Goal: Use online tool/utility: Utilize a website feature to perform a specific function

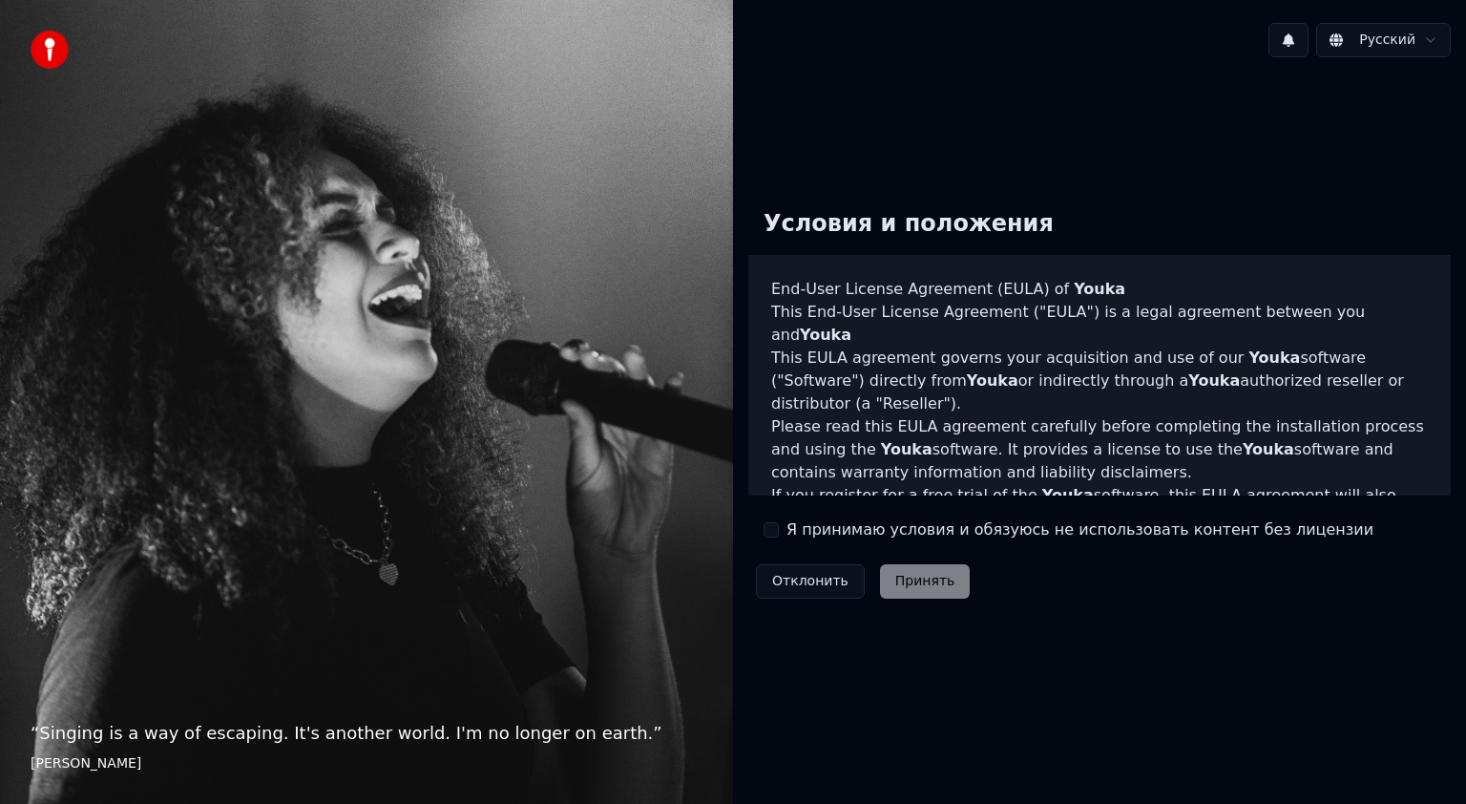
click at [773, 535] on button "Я принимаю условия и обязуюсь не использовать контент без лицензии" at bounding box center [770, 529] width 15 height 15
click at [912, 588] on button "Принять" at bounding box center [925, 581] width 91 height 34
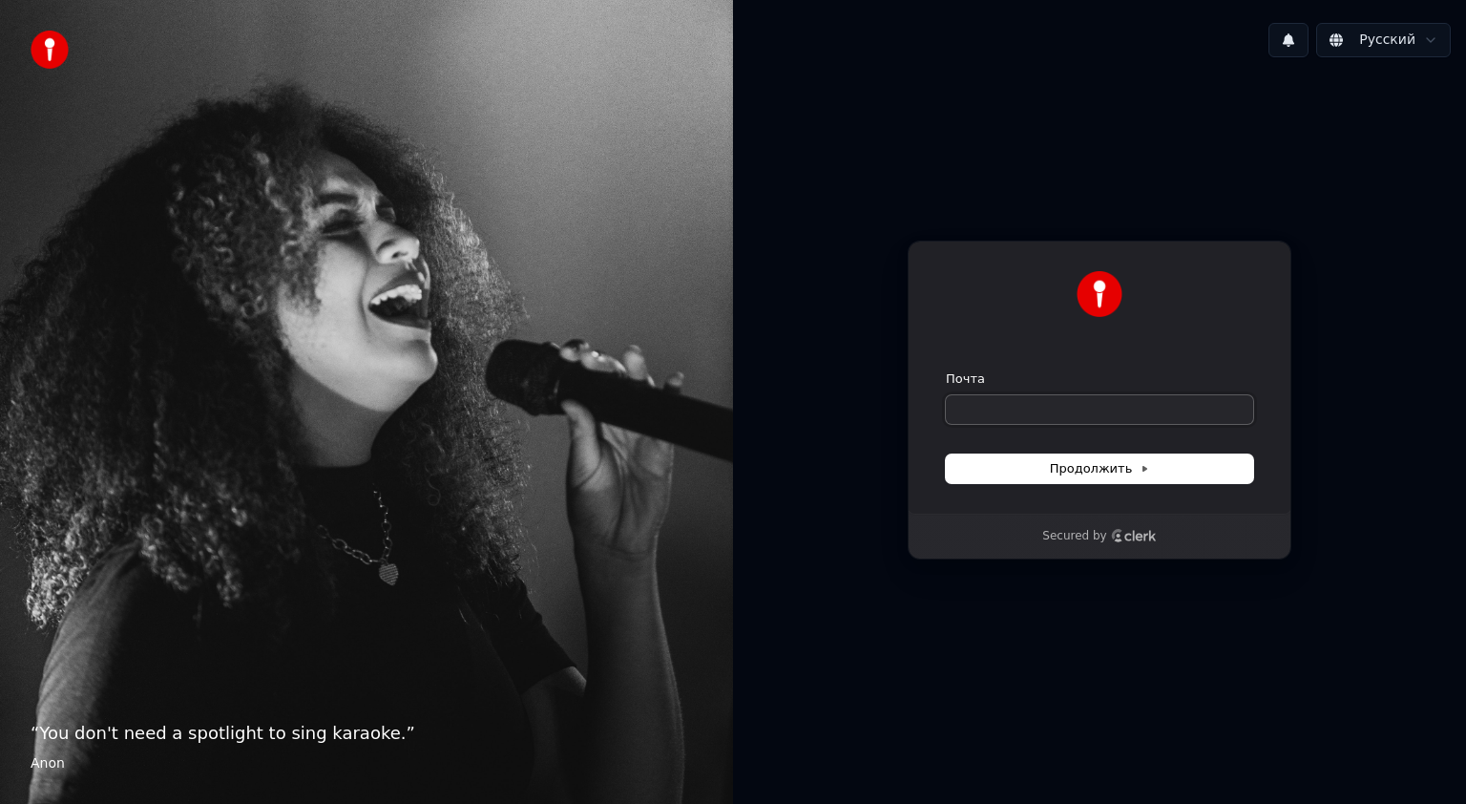
click at [983, 414] on input "Почта" at bounding box center [1099, 409] width 307 height 29
type input "*"
click at [1091, 460] on span "Продолжить" at bounding box center [1100, 468] width 100 height 17
type input "**********"
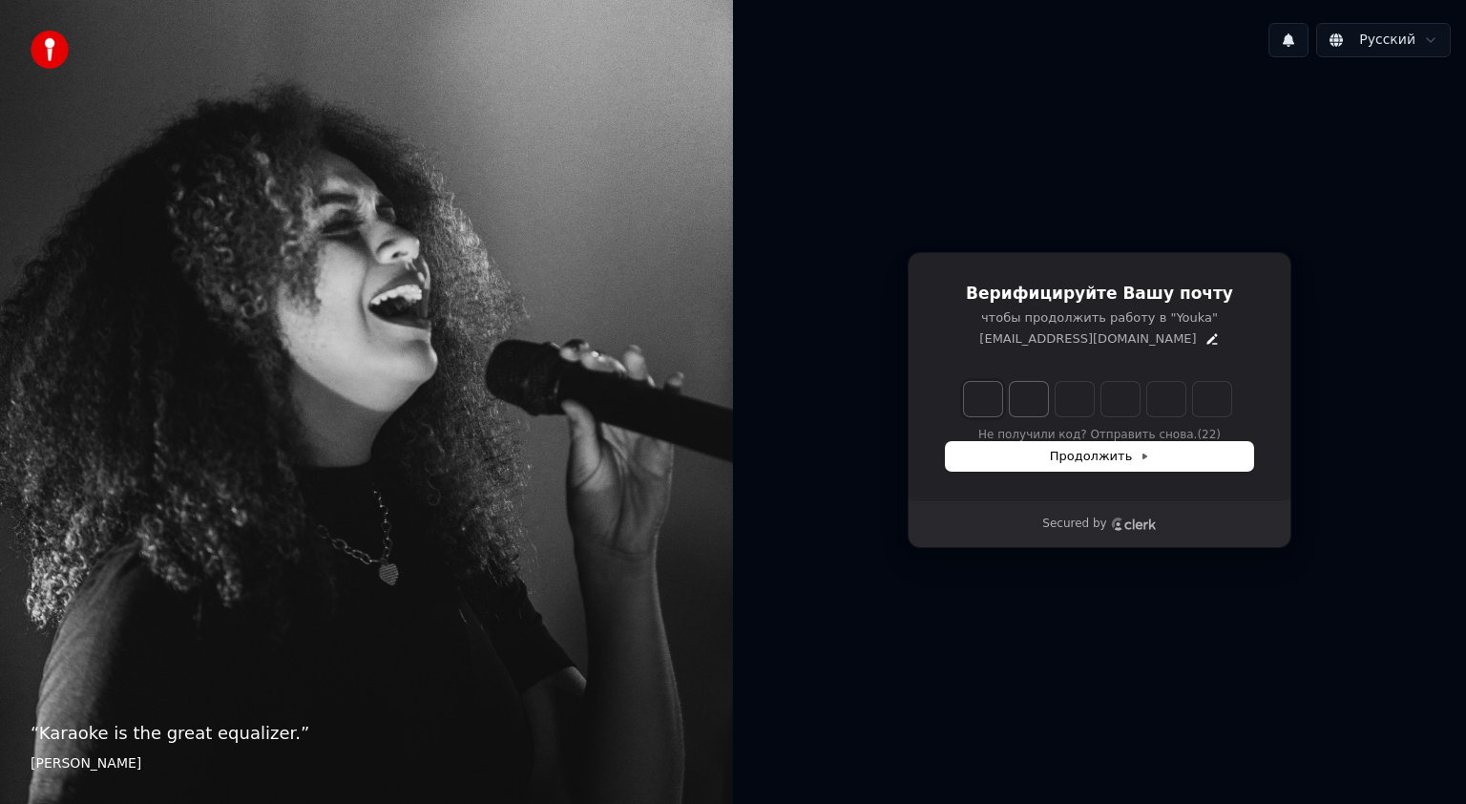
type input "*"
type input "**"
type input "*"
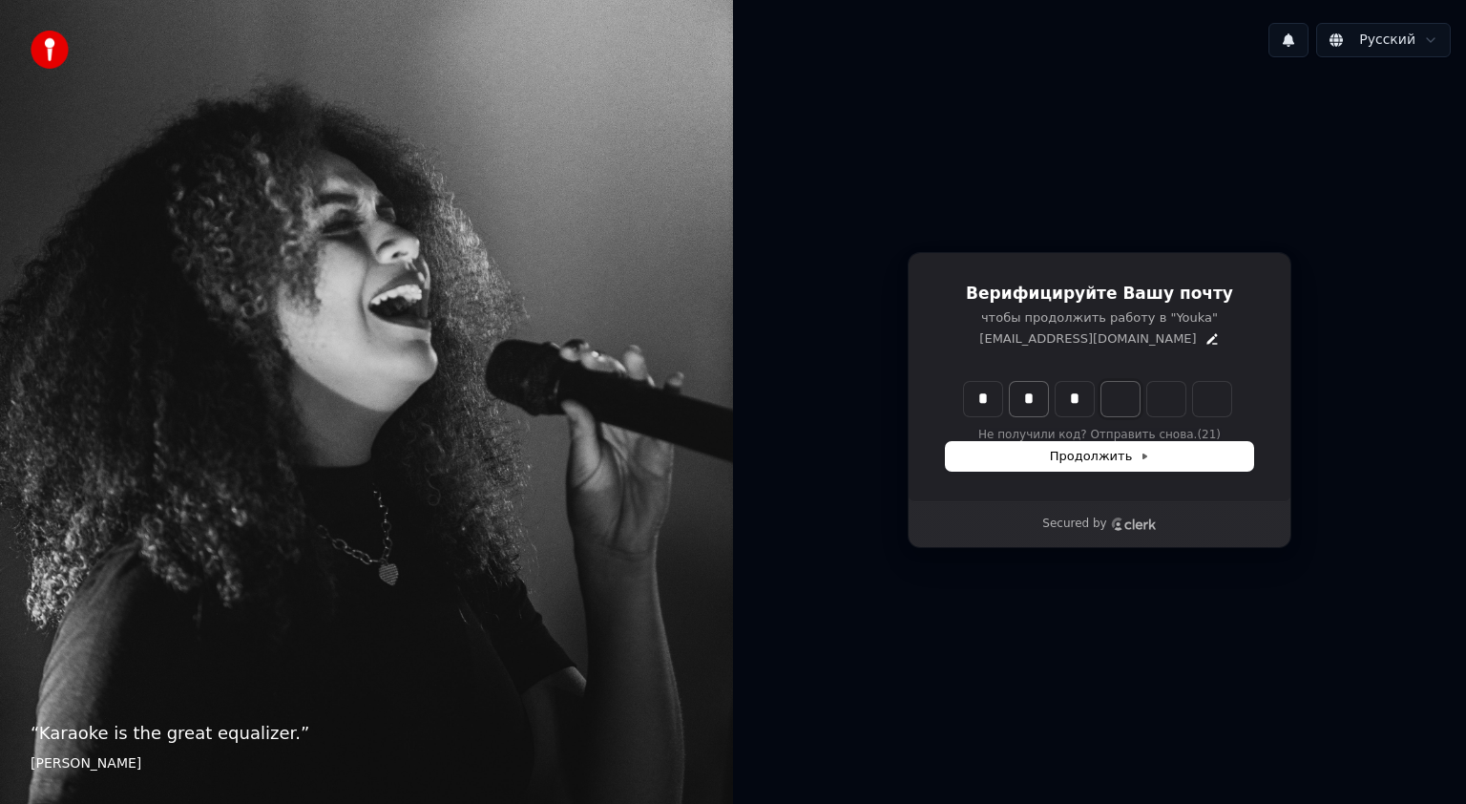
type input "***"
type input "*"
type input "****"
type input "*"
type input "******"
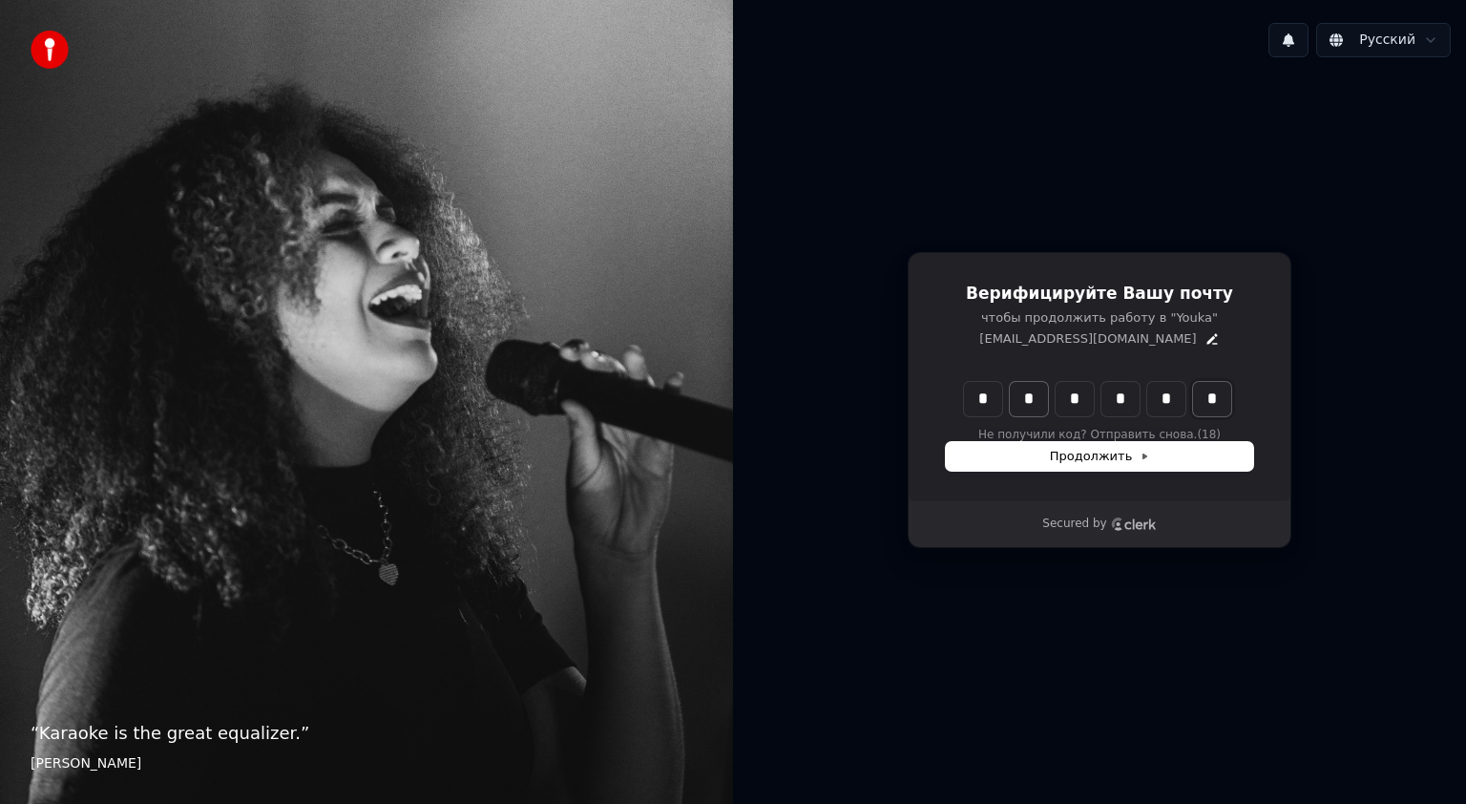
type input "*"
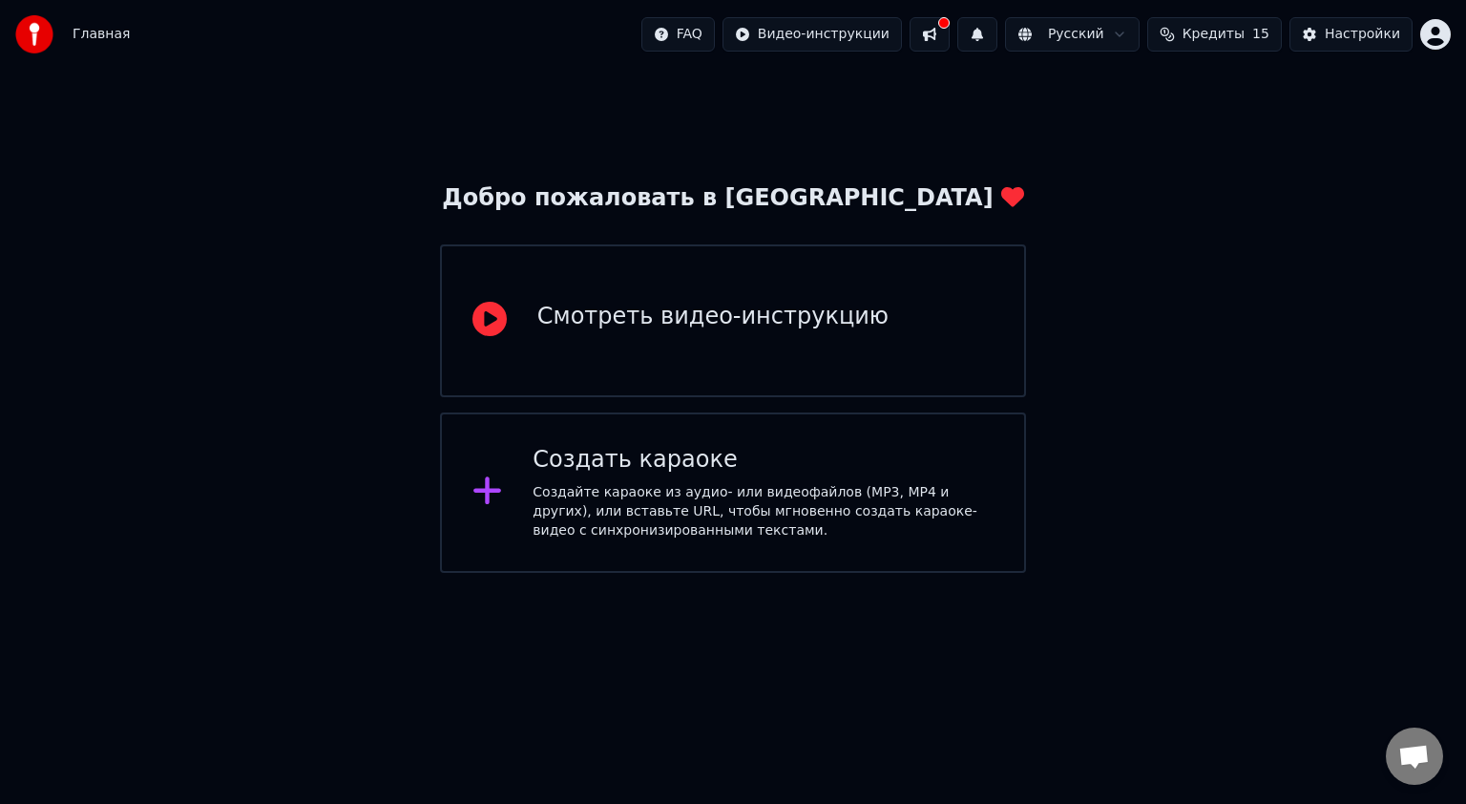
click at [688, 348] on div "Смотреть видео-инструкцию" at bounding box center [733, 320] width 586 height 153
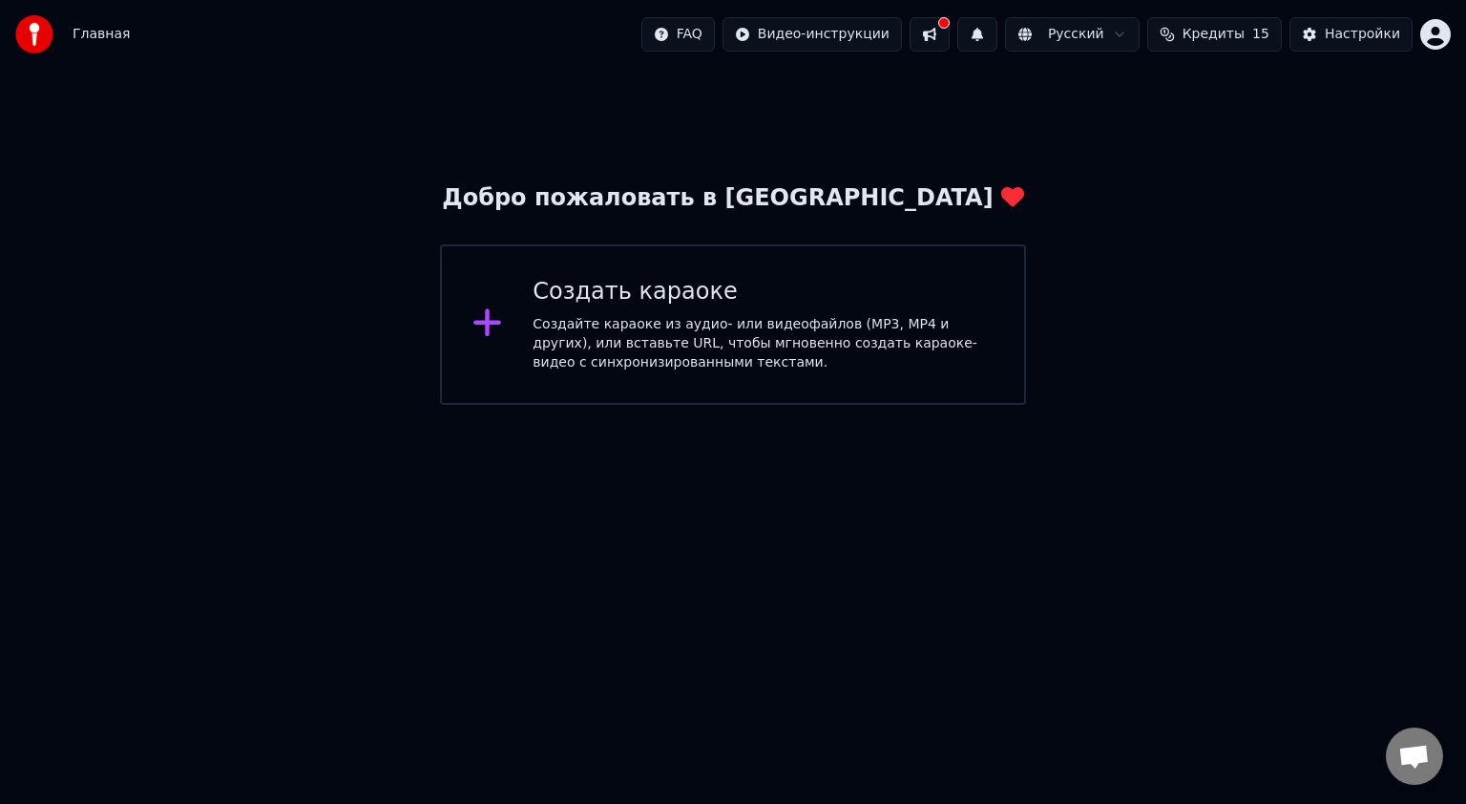
click at [657, 349] on div "Создайте караоке из аудио- или видеофайлов (MP3, MP4 и других), или вставьте UR…" at bounding box center [762, 343] width 461 height 57
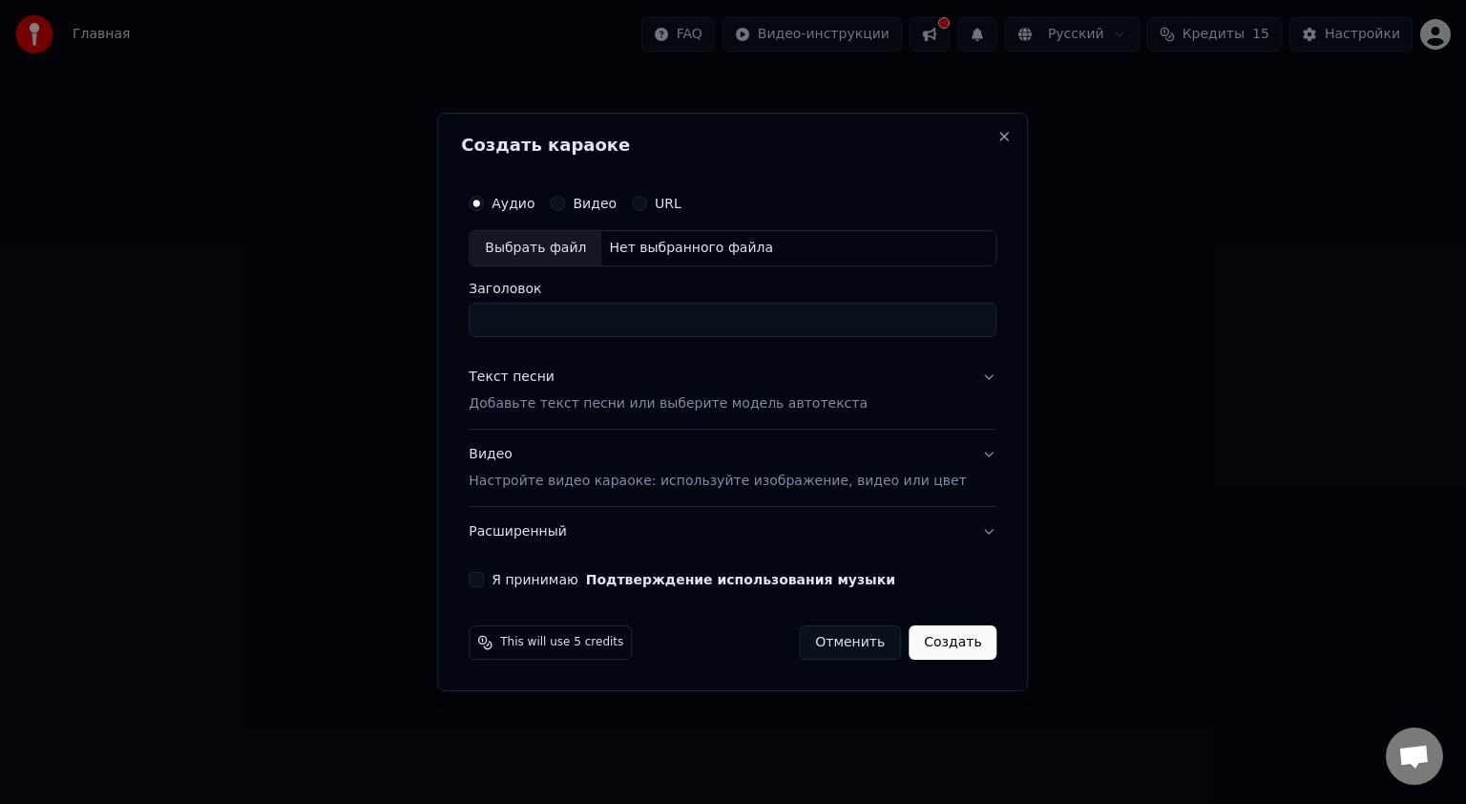
click at [572, 206] on div "Аудио Видео URL" at bounding box center [575, 203] width 213 height 15
click at [589, 208] on div "Видео" at bounding box center [583, 203] width 67 height 15
click at [565, 203] on button "Видео" at bounding box center [557, 203] width 15 height 15
click at [644, 324] on input "Заголовок" at bounding box center [733, 320] width 528 height 34
click at [683, 412] on p "Добавьте текст песни или выберите модель автотекста" at bounding box center [668, 403] width 399 height 19
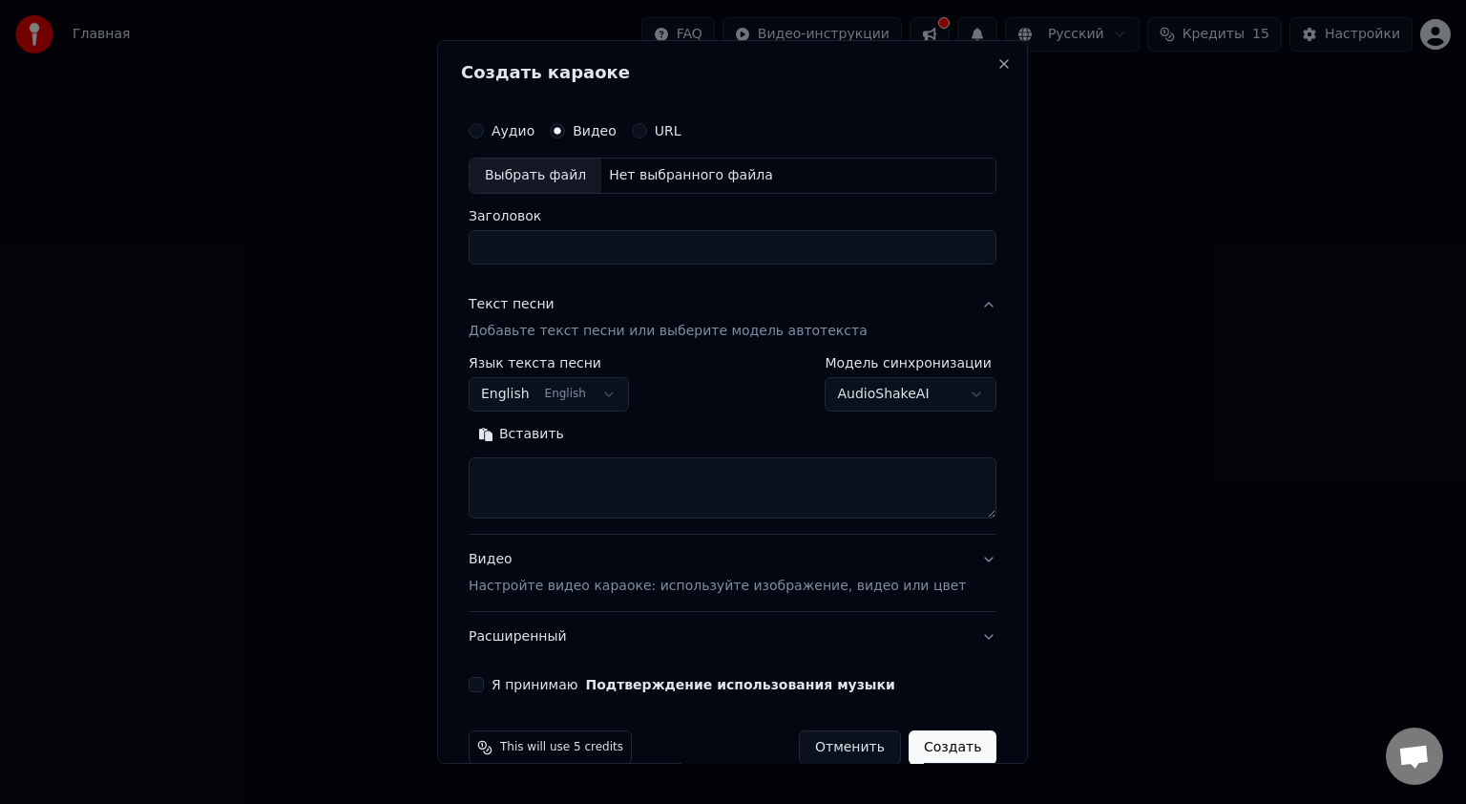
click at [950, 320] on button "Текст песни Добавьте текст песни или выберите модель автотекста" at bounding box center [733, 318] width 528 height 76
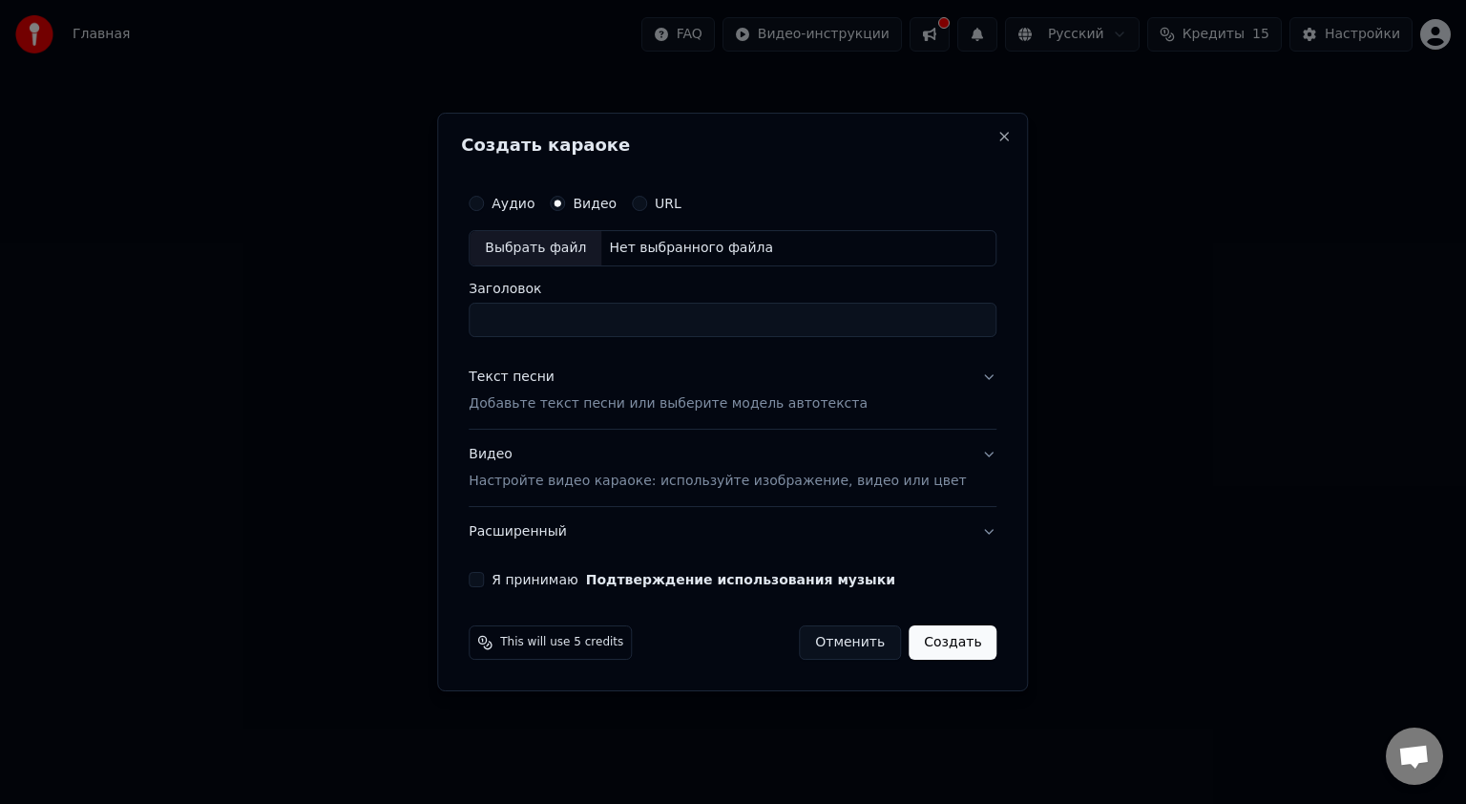
click at [920, 643] on button "Создать" at bounding box center [952, 642] width 88 height 34
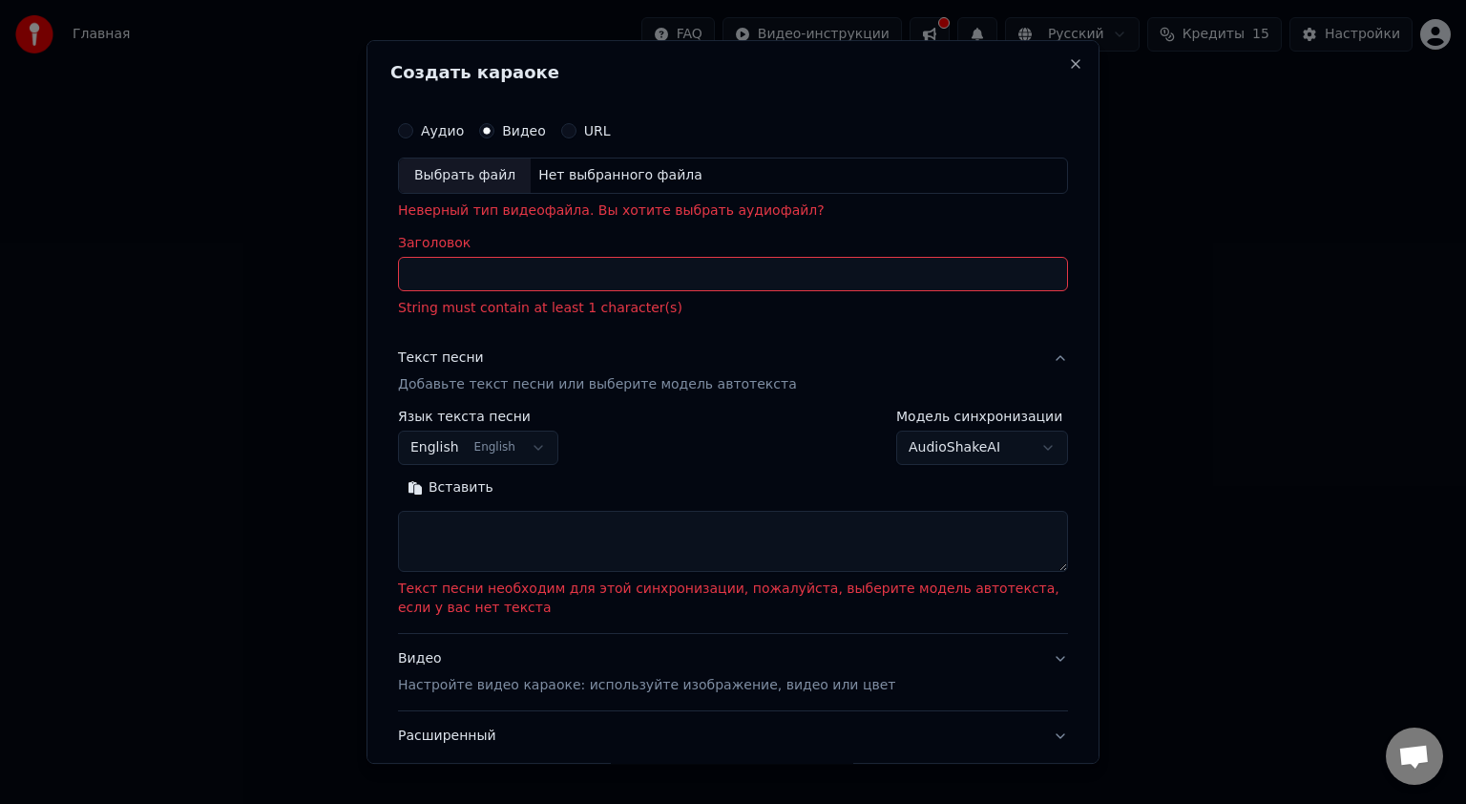
click at [1057, 74] on h2 "Создать караоке" at bounding box center [732, 72] width 685 height 17
click at [1057, 72] on h2 "Создать караоке" at bounding box center [732, 72] width 685 height 17
click at [1068, 70] on button "Close" at bounding box center [1075, 63] width 15 height 15
select select
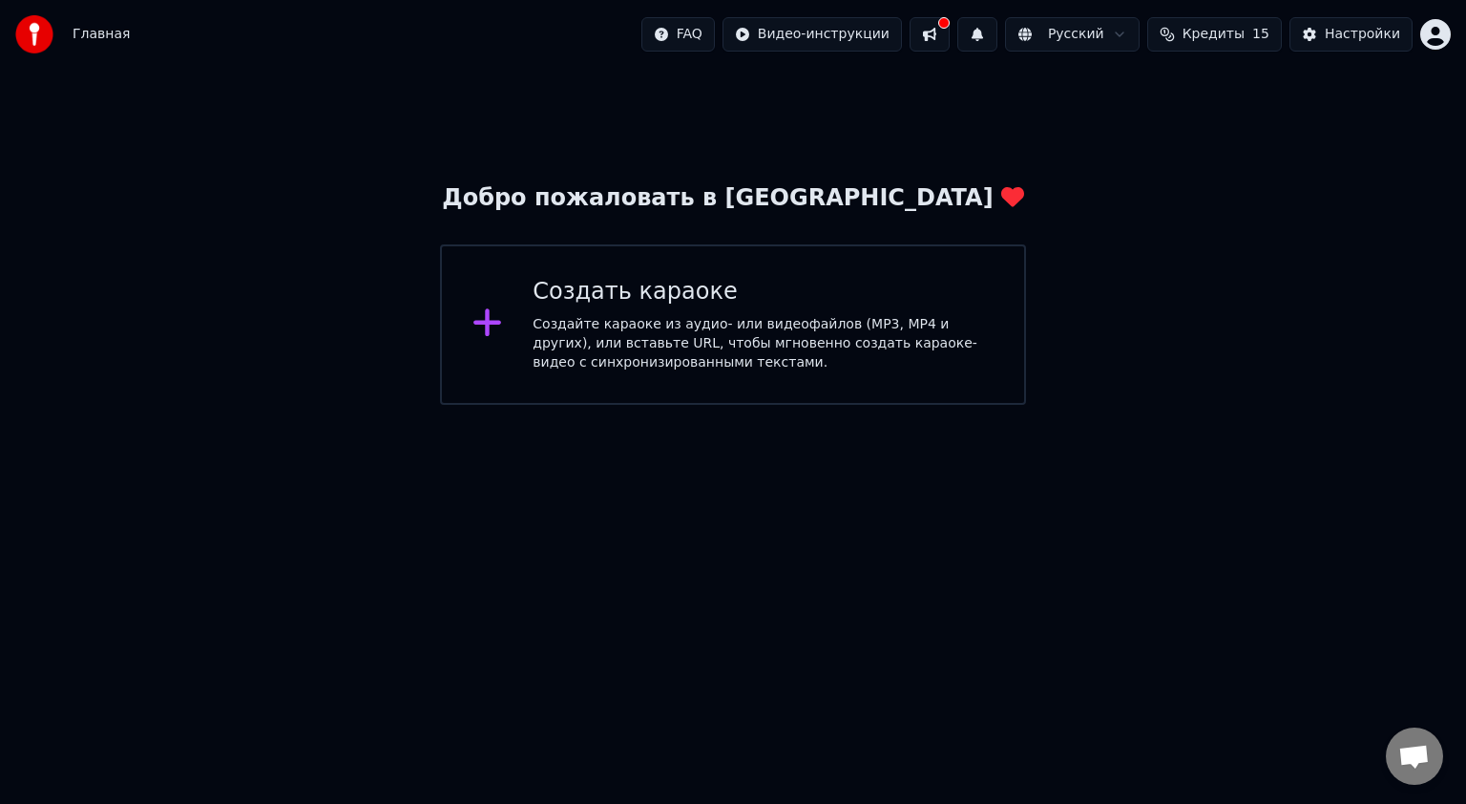
click at [977, 35] on div "FAQ Видео-инструкции Русский Кредиты 15 Настройки" at bounding box center [1045, 34] width 809 height 34
click at [950, 35] on button at bounding box center [929, 34] width 40 height 34
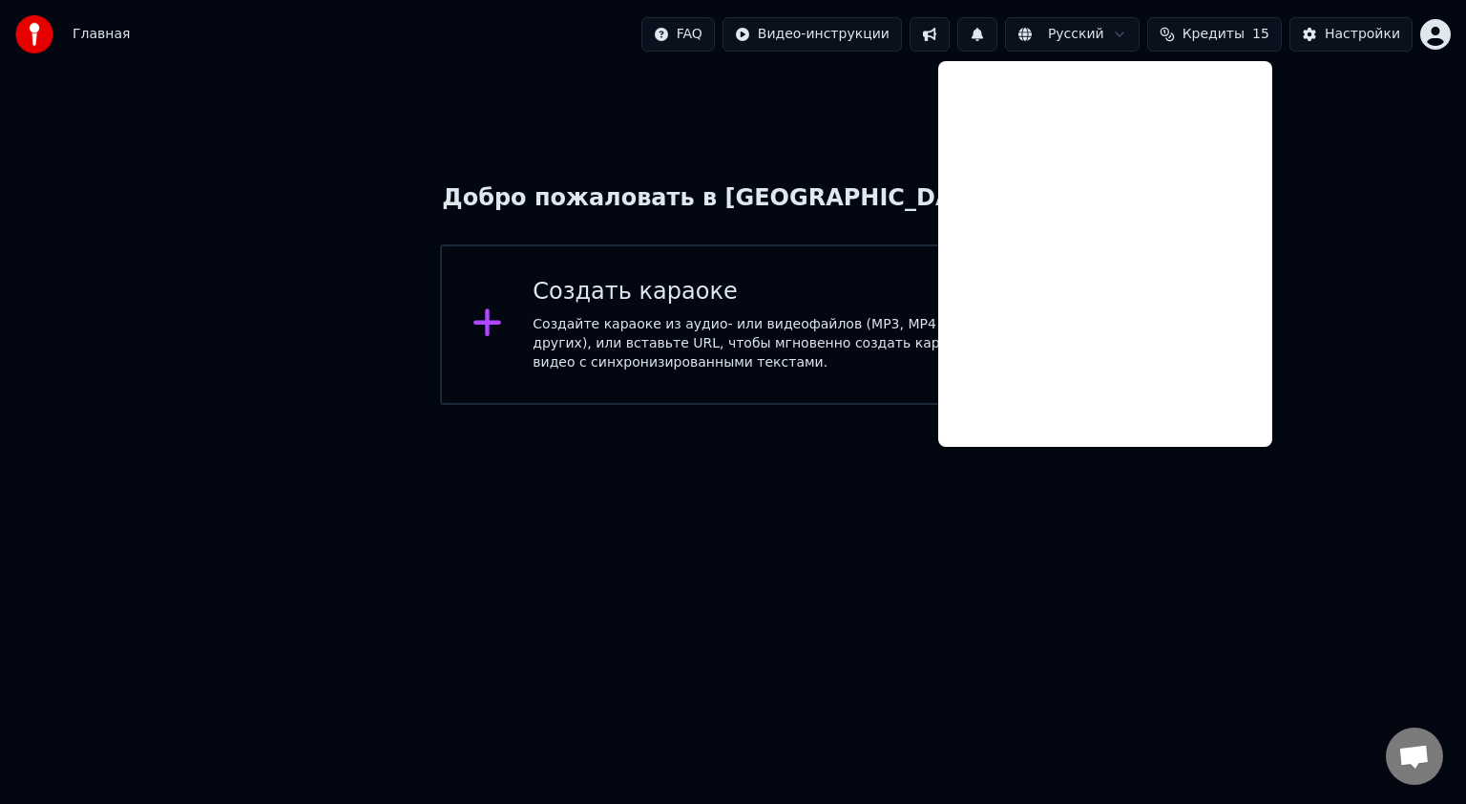
click at [950, 35] on button at bounding box center [929, 34] width 40 height 34
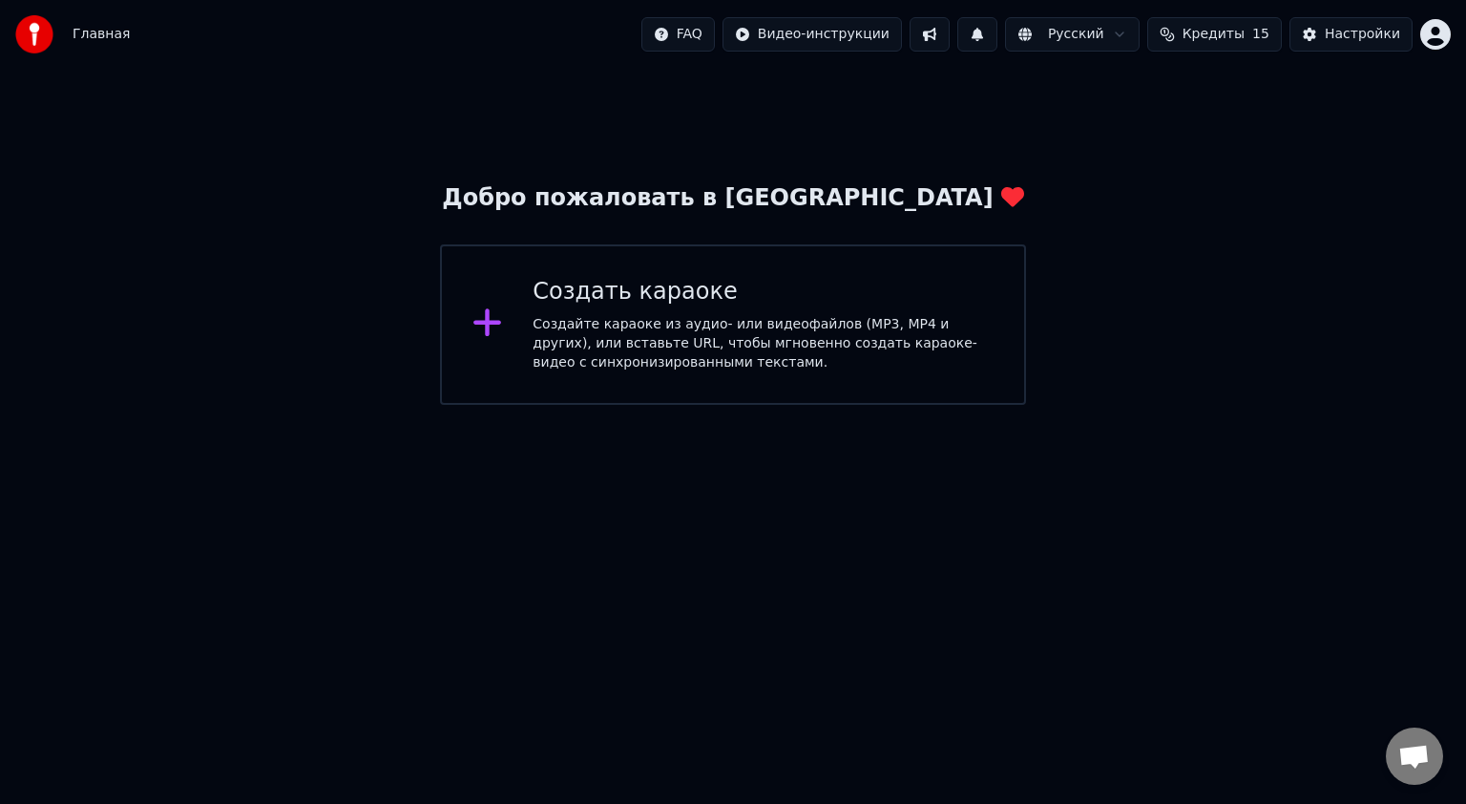
click at [950, 35] on button at bounding box center [929, 34] width 40 height 34
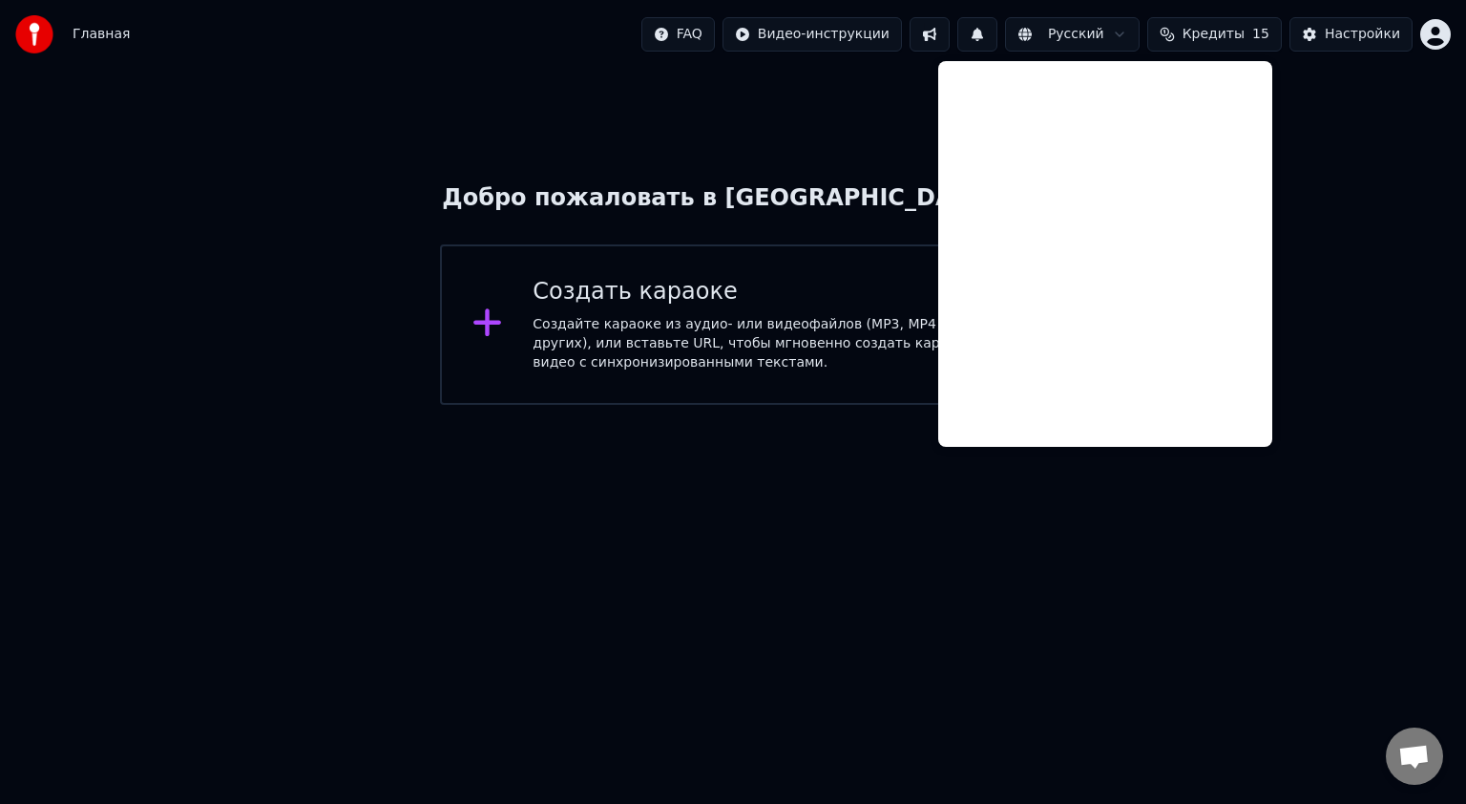
click at [950, 35] on button at bounding box center [929, 34] width 40 height 34
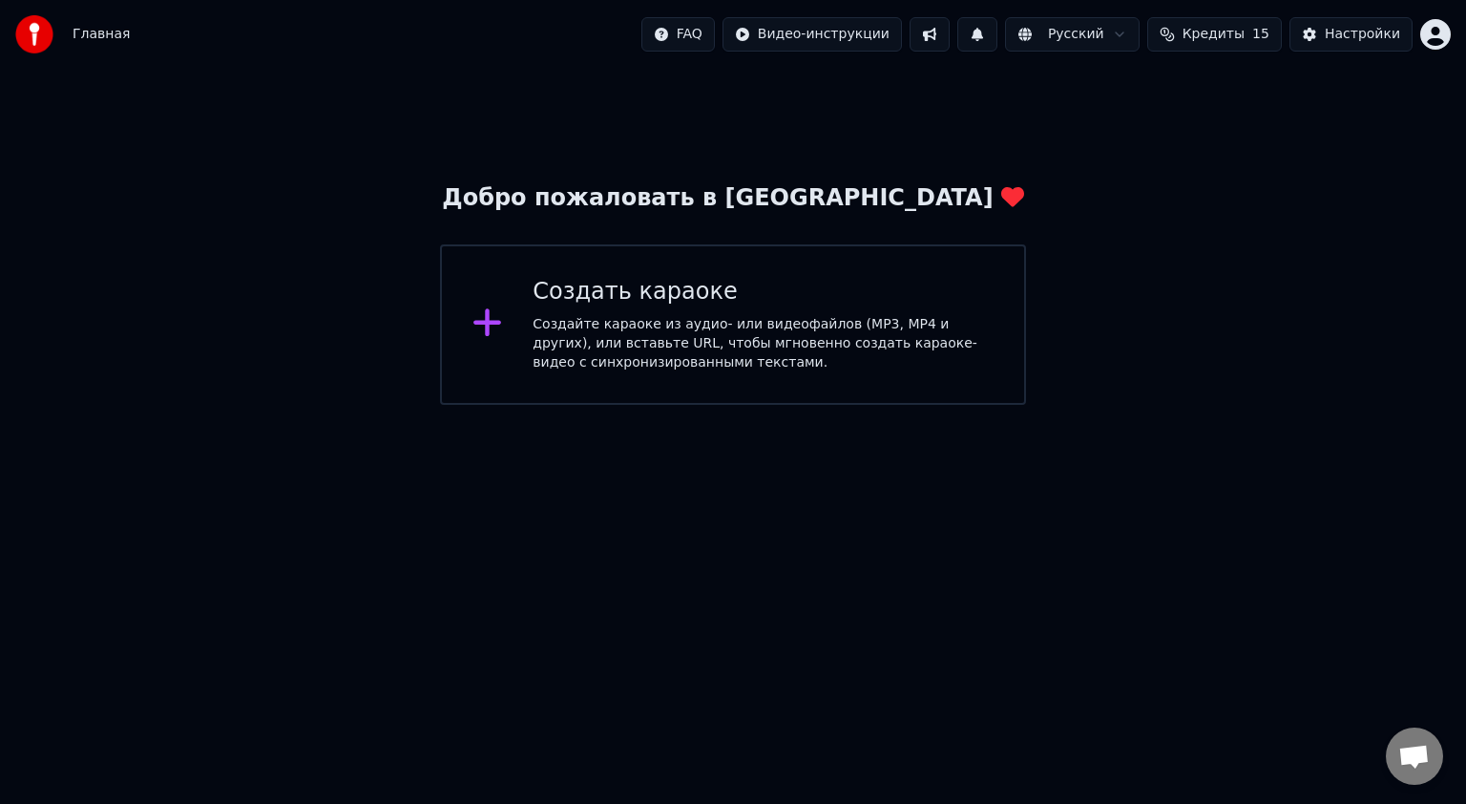
click at [886, 326] on div "Создайте караоке из аудио- или видеофайлов (MP3, MP4 и других), или вставьте UR…" at bounding box center [762, 343] width 461 height 57
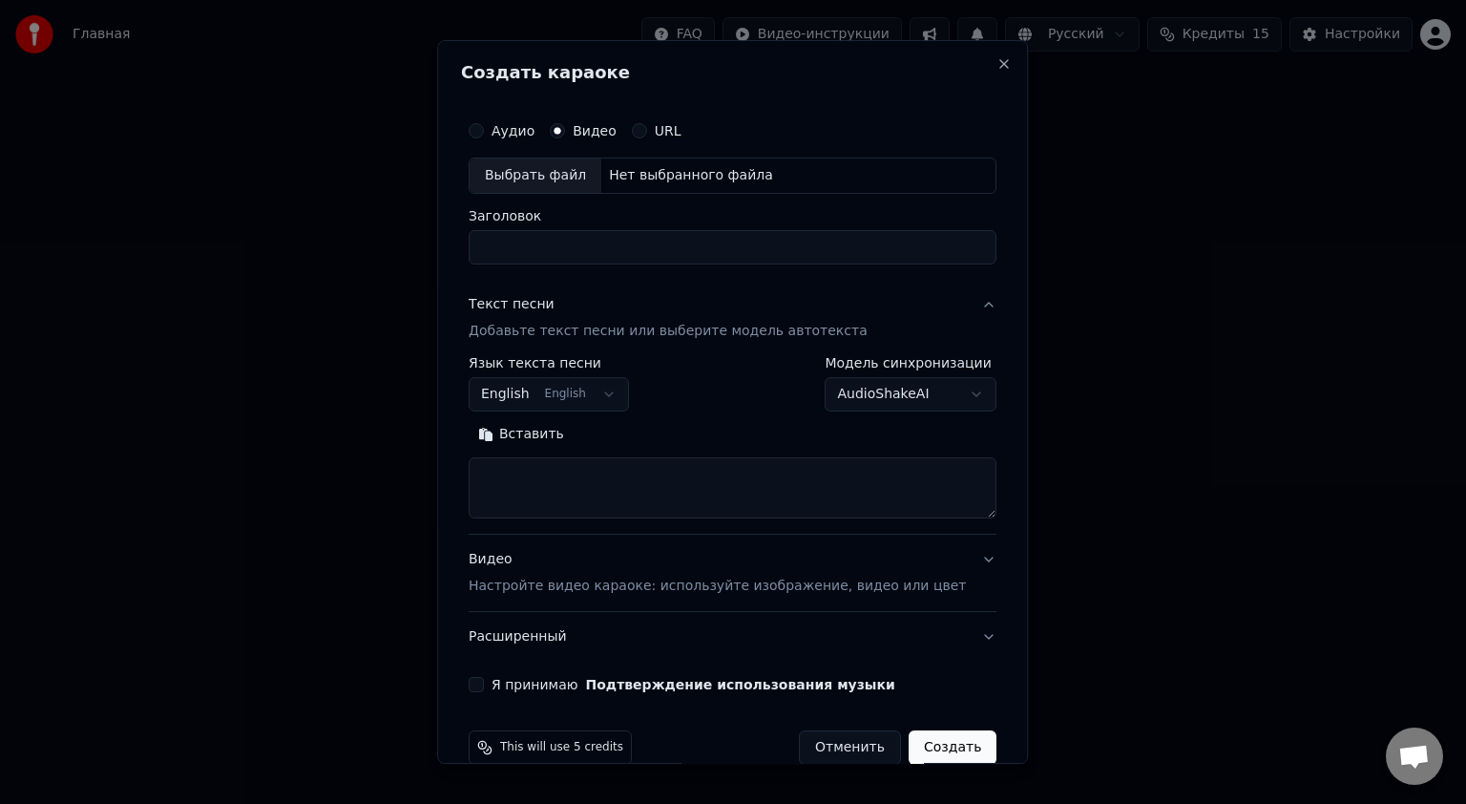
click at [647, 134] on button "URL" at bounding box center [639, 130] width 15 height 15
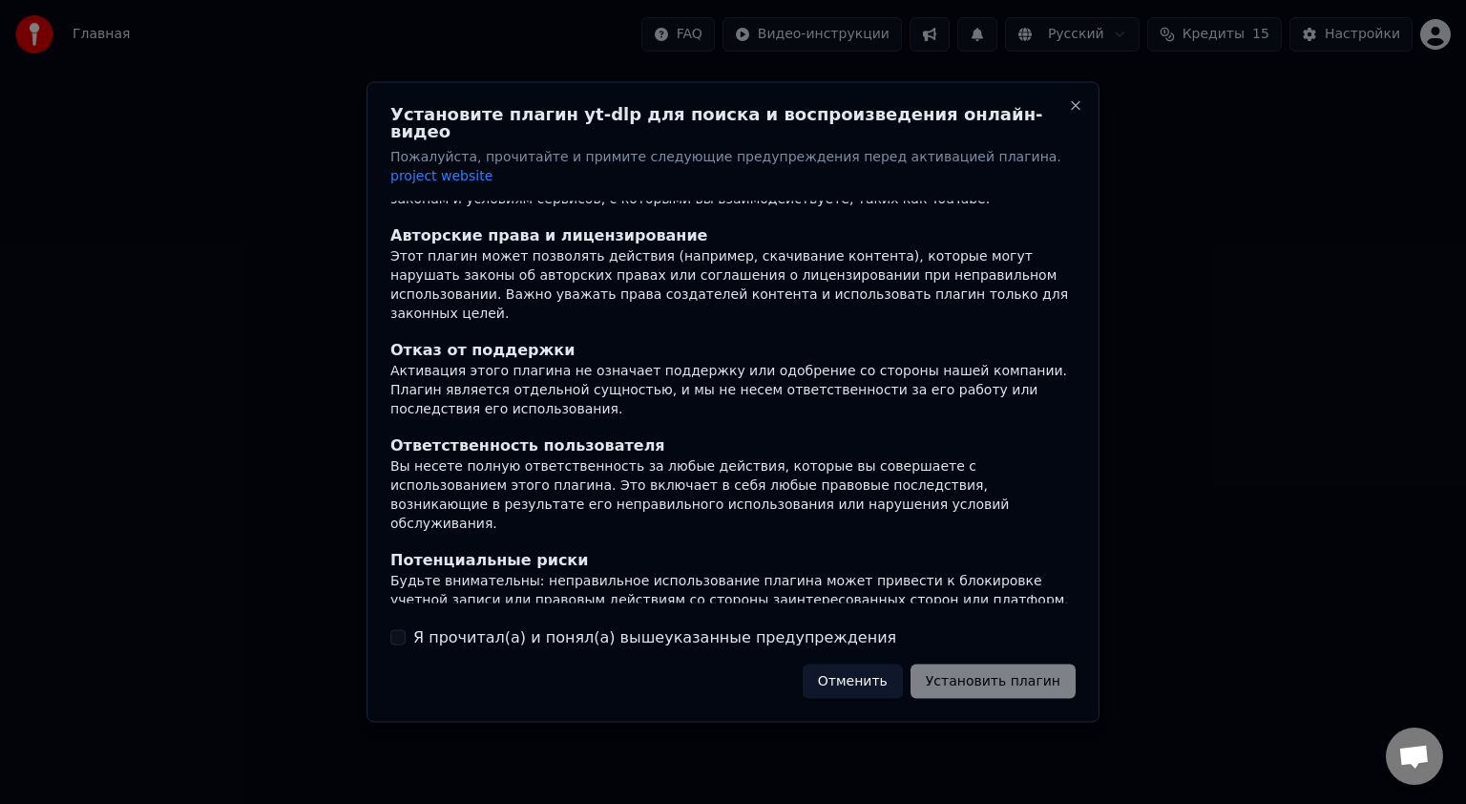
scroll to position [98, 0]
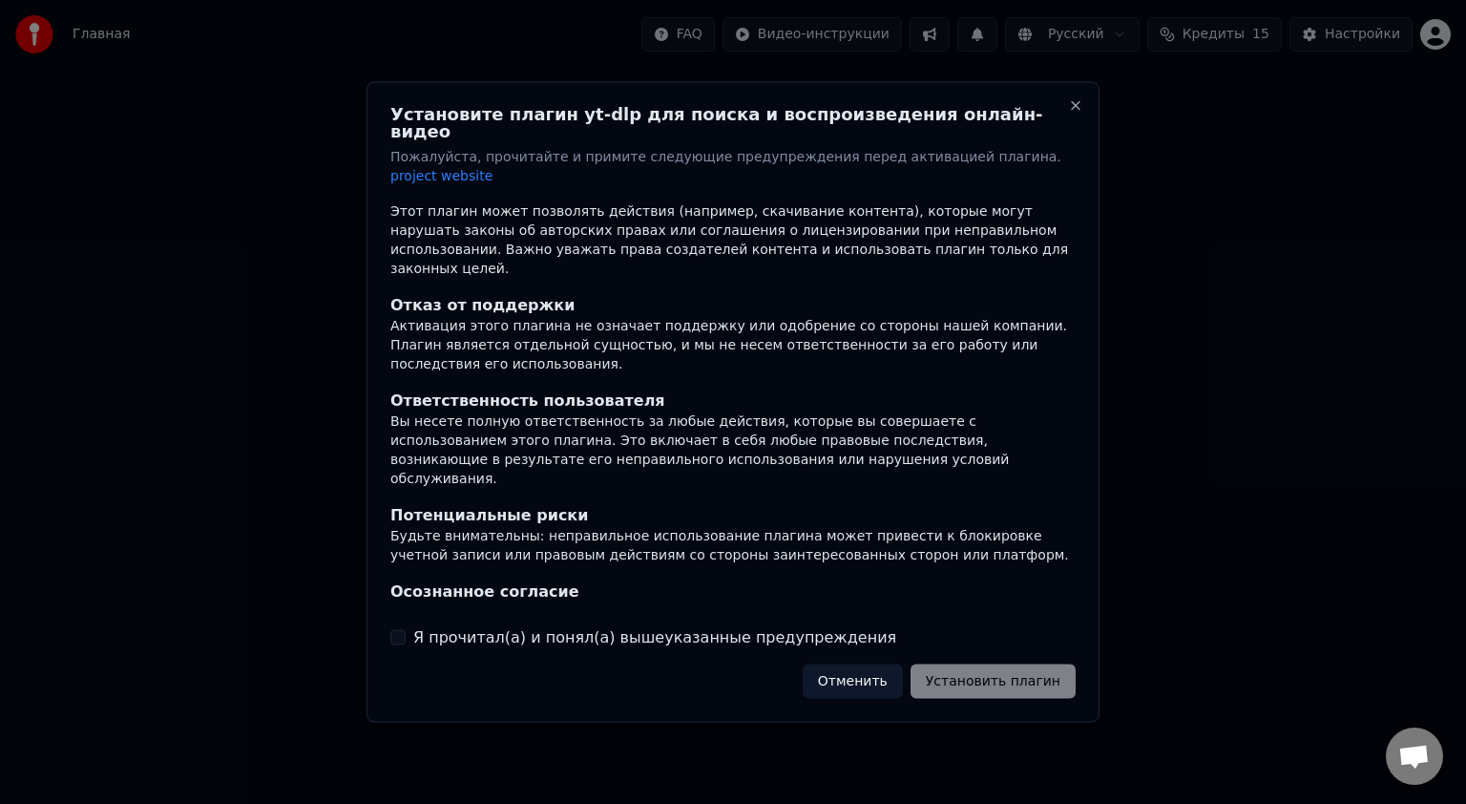
click at [398, 629] on button "Я прочитал(а) и понял(а) вышеуказанные предупреждения" at bounding box center [397, 636] width 15 height 15
click at [1075, 655] on div "Установите плагин yt-dlp для поиска и воспроизведения онлайн-видео Пожалуйста, …" at bounding box center [732, 402] width 733 height 640
click at [1066, 663] on button "Установить плагин" at bounding box center [992, 680] width 165 height 34
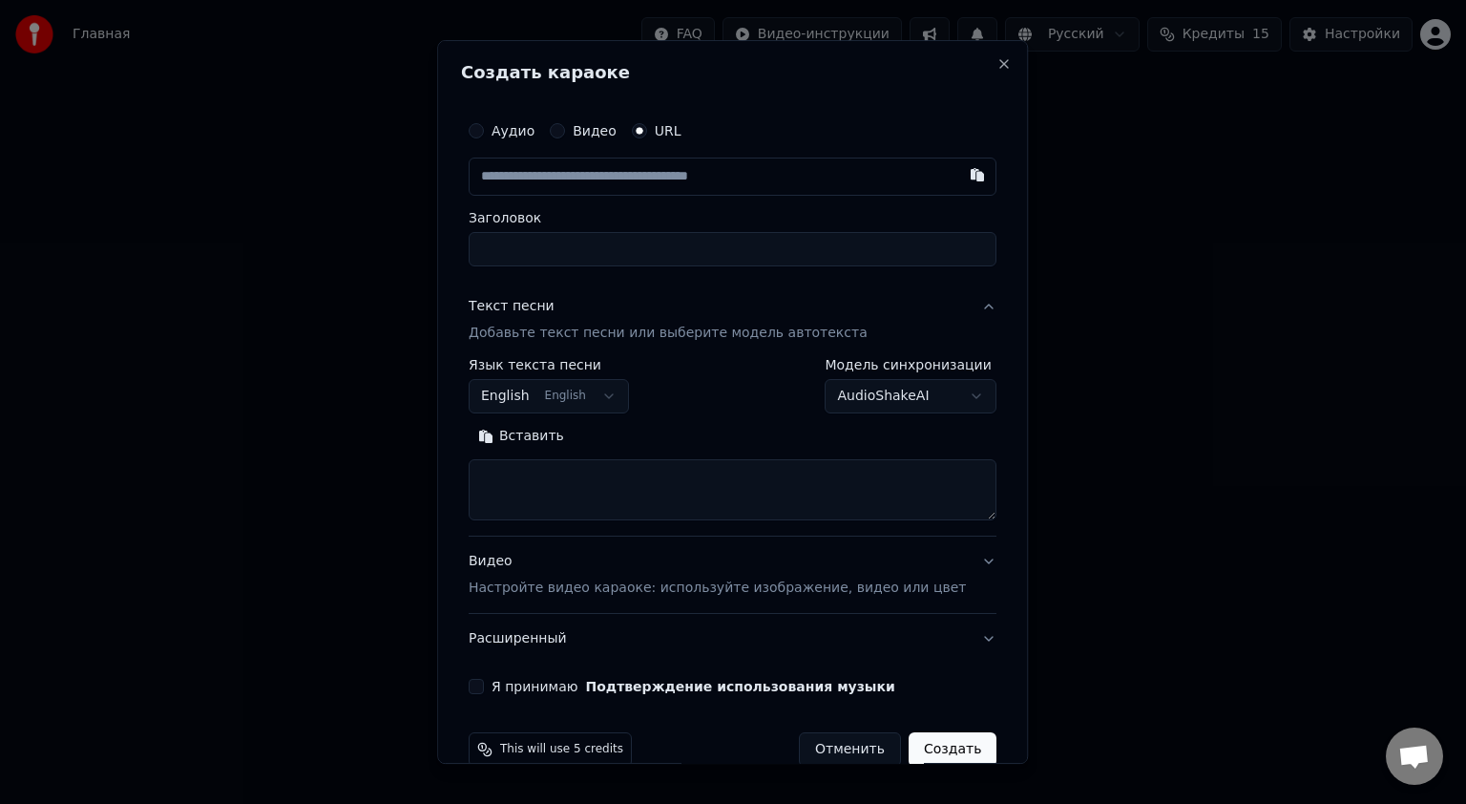
click at [626, 390] on body "**********" at bounding box center [733, 202] width 1466 height 405
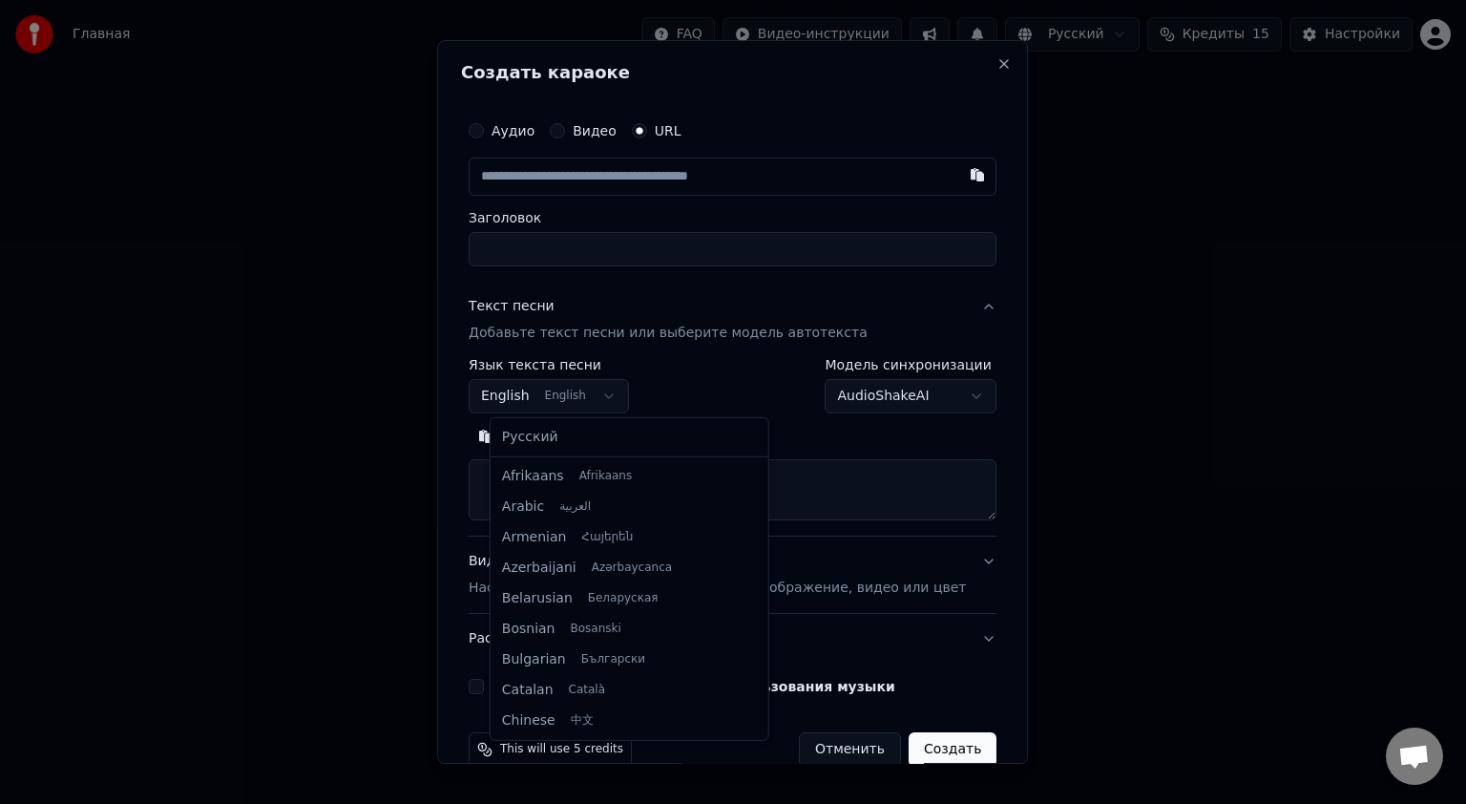
scroll to position [153, 0]
select select "**"
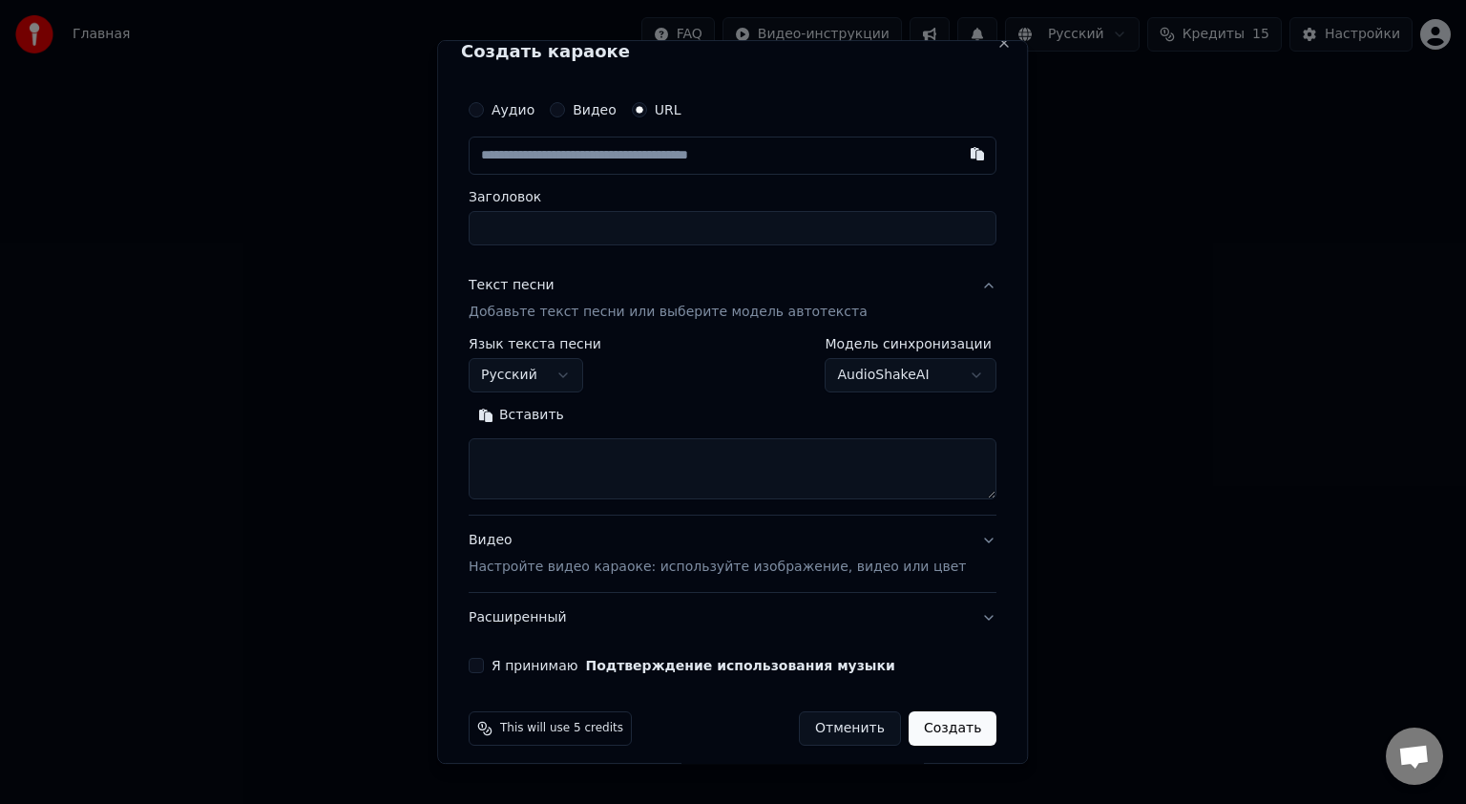
scroll to position [33, 0]
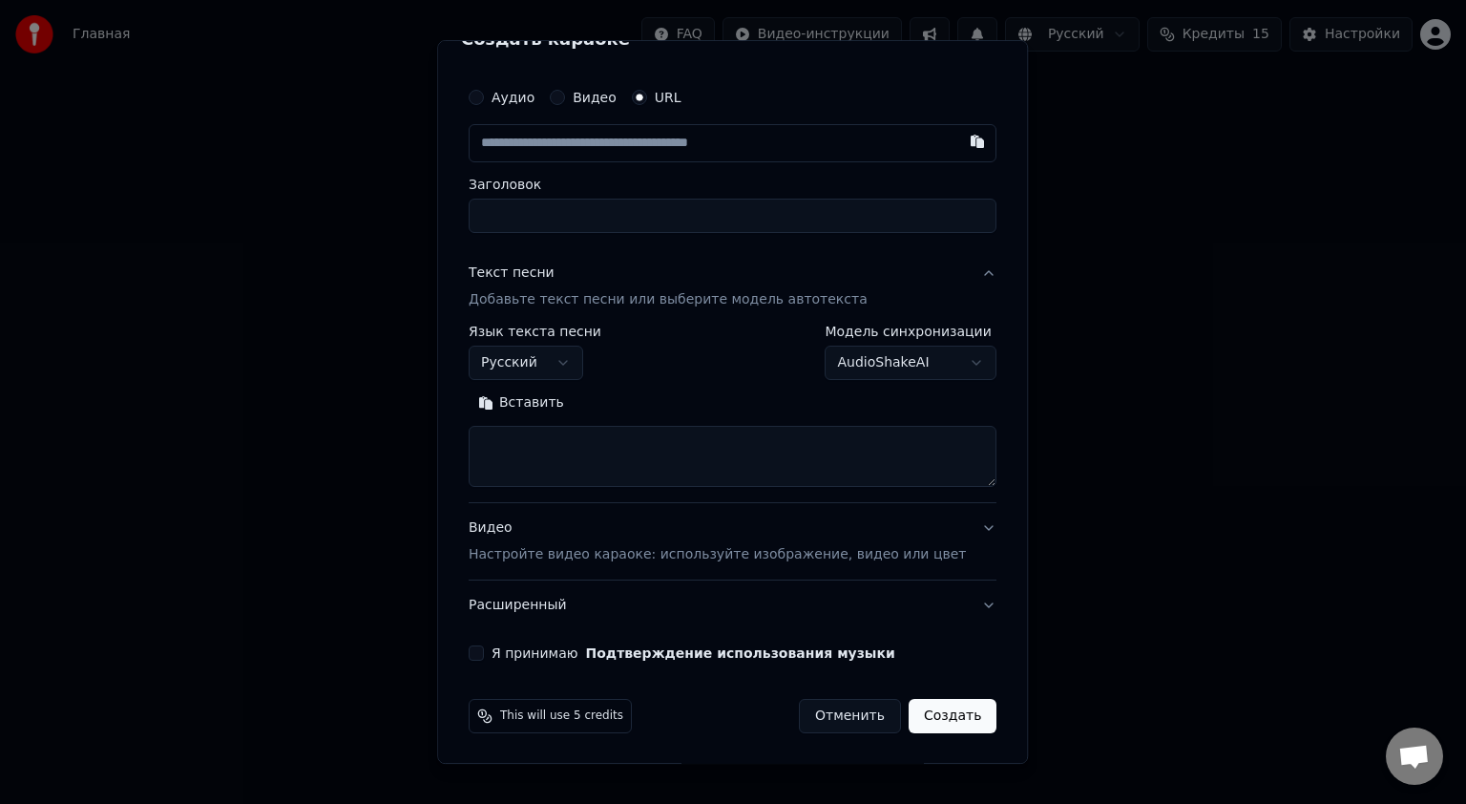
click at [515, 650] on label "Я принимаю Подтверждение использования музыки" at bounding box center [693, 652] width 404 height 13
click at [484, 650] on button "Я принимаю Подтверждение использования музыки" at bounding box center [476, 652] width 15 height 15
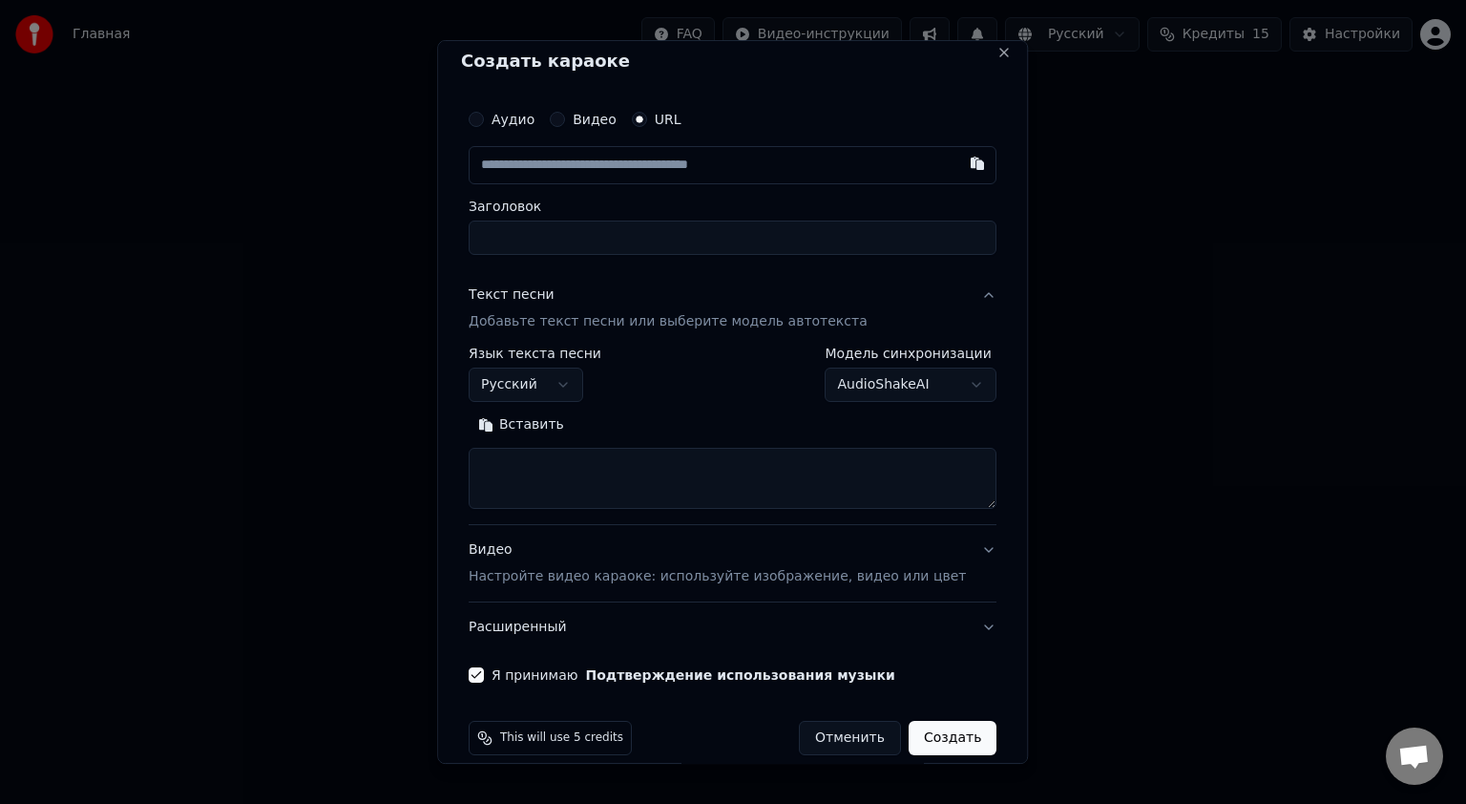
scroll to position [0, 0]
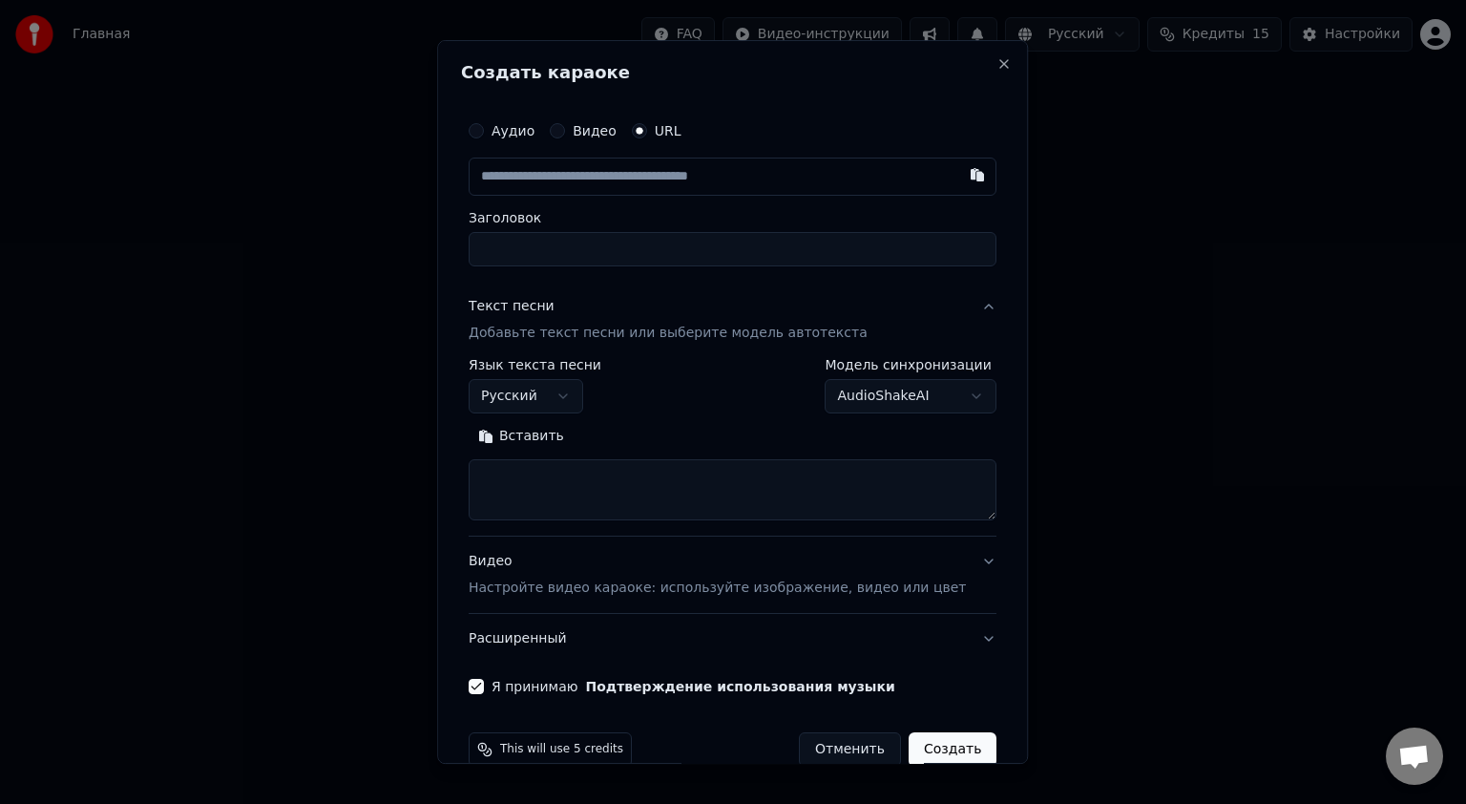
type button "on"
